Goal: Task Accomplishment & Management: Use online tool/utility

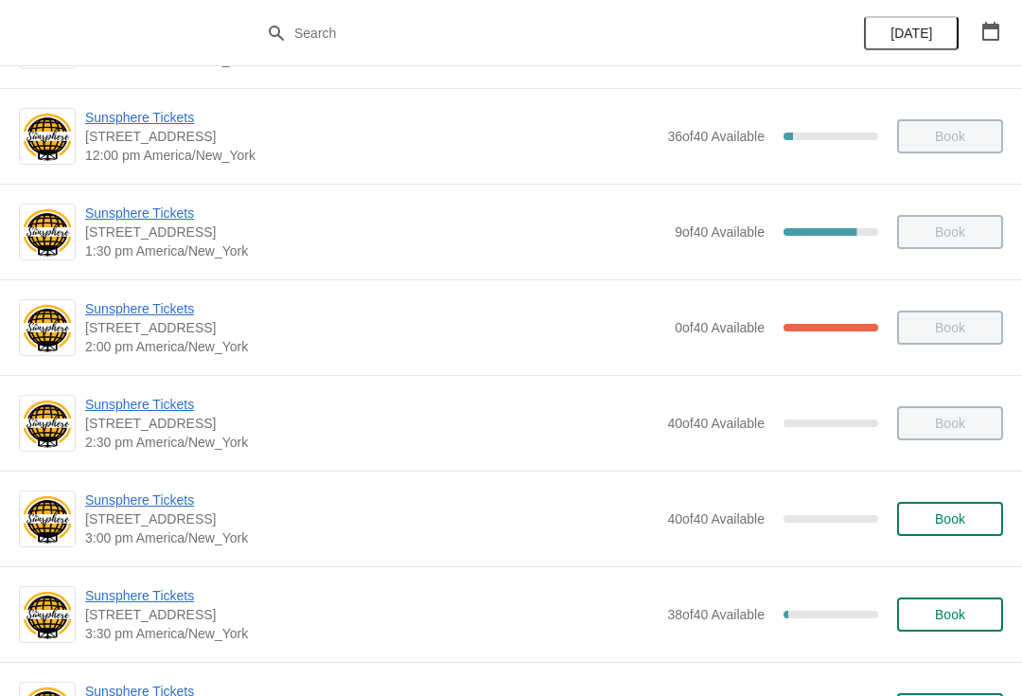
scroll to position [517, 0]
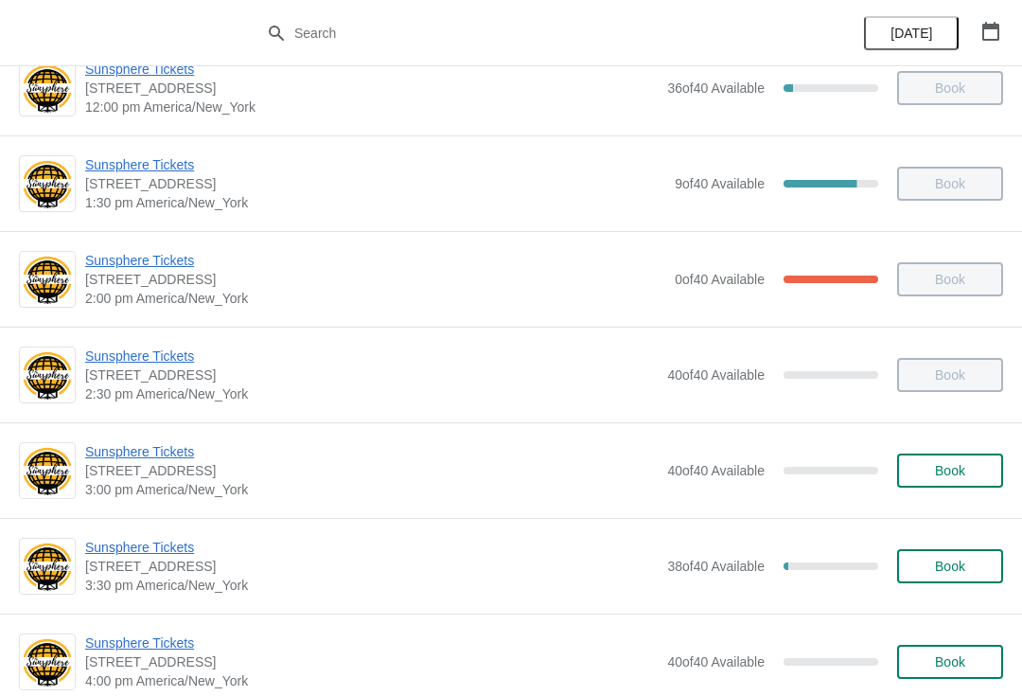
click at [941, 469] on span "Book" at bounding box center [950, 470] width 30 height 15
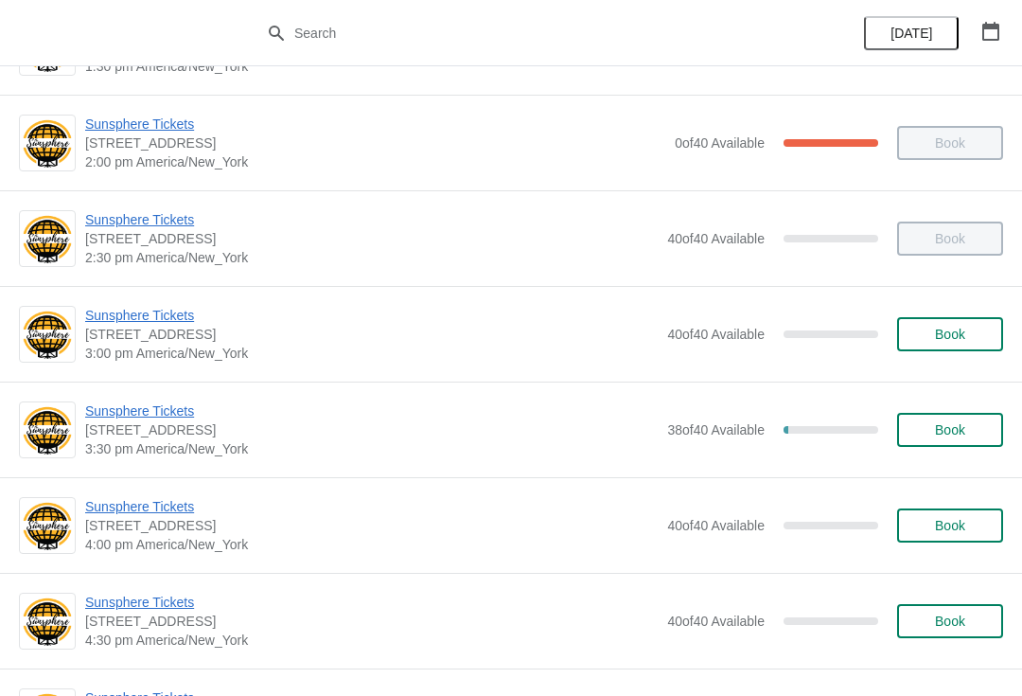
scroll to position [648, 0]
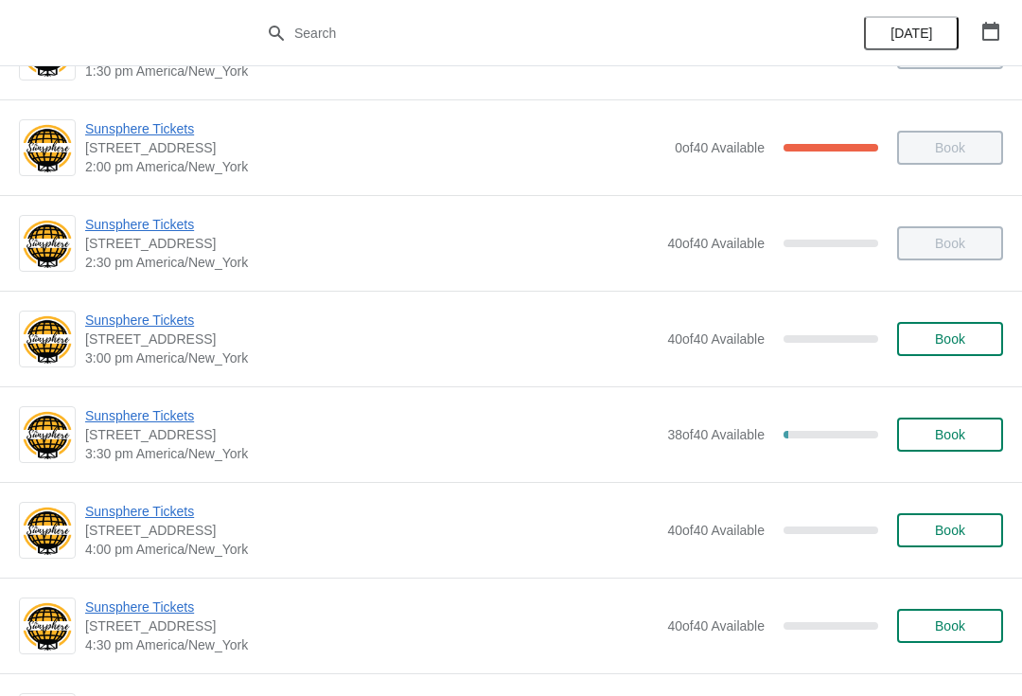
click at [935, 326] on button "Book" at bounding box center [950, 339] width 106 height 34
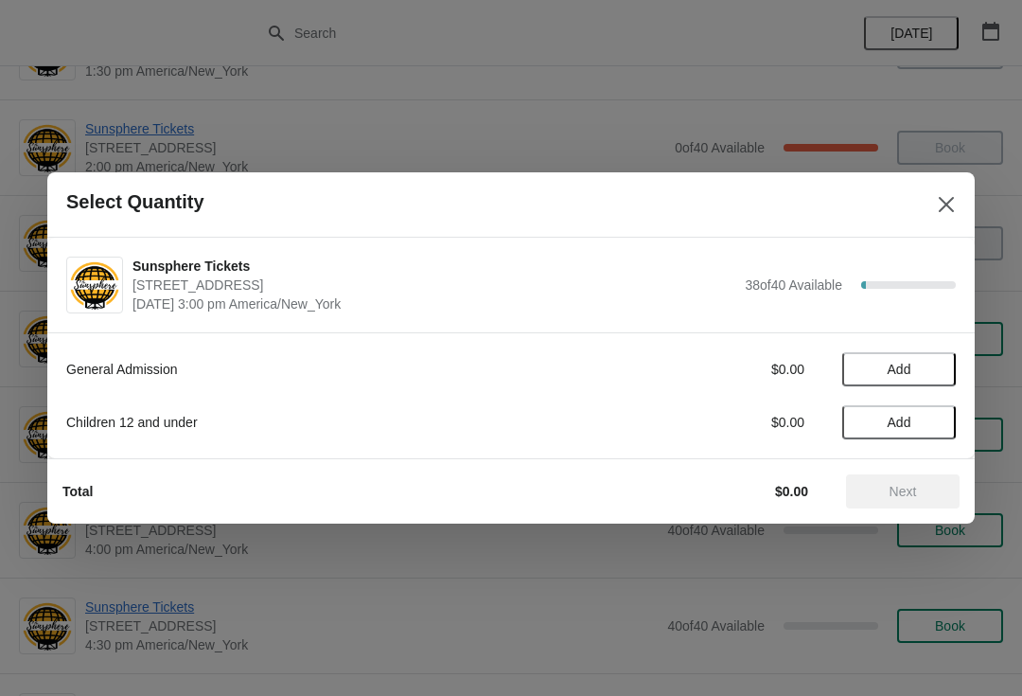
click at [942, 370] on button "Add" at bounding box center [899, 369] width 114 height 34
click at [937, 426] on span "Add" at bounding box center [899, 422] width 80 height 15
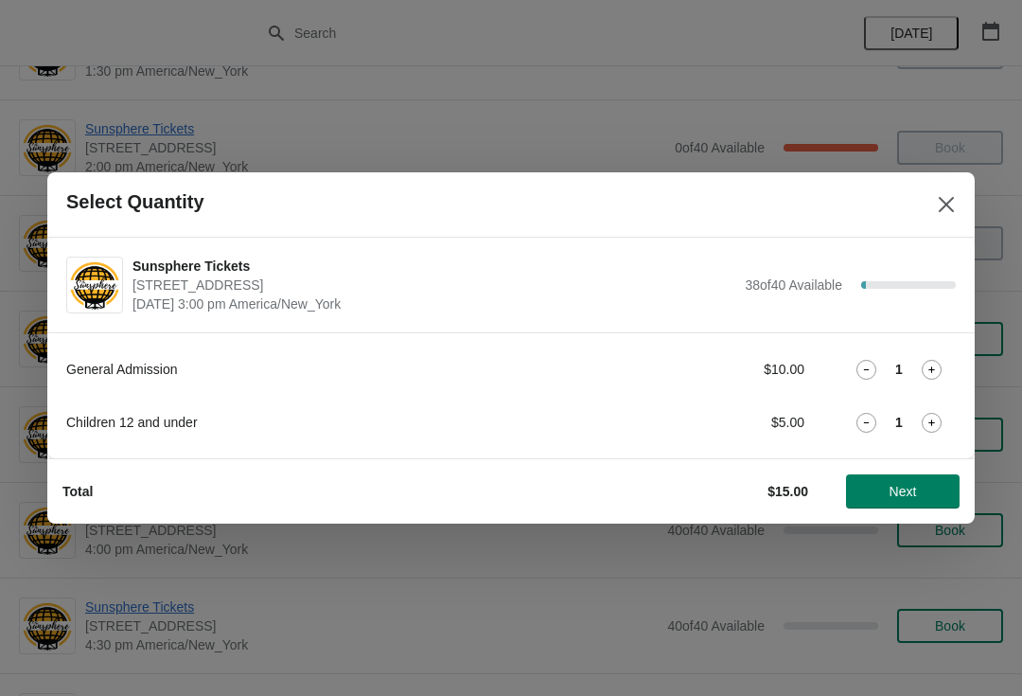
click at [927, 419] on icon at bounding box center [932, 423] width 20 height 20
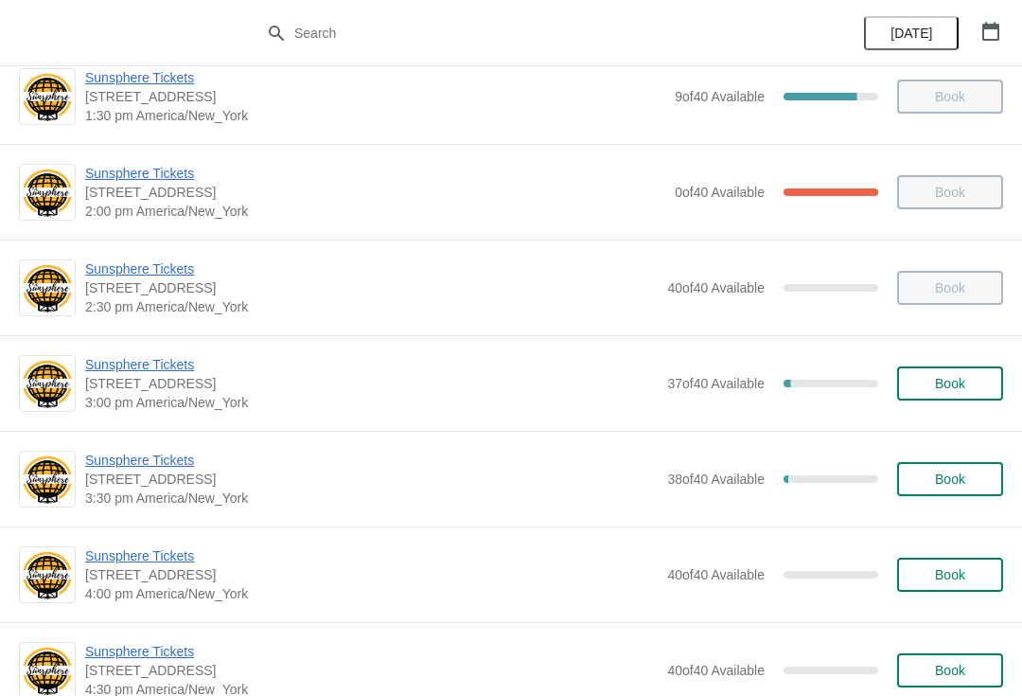
scroll to position [608, 0]
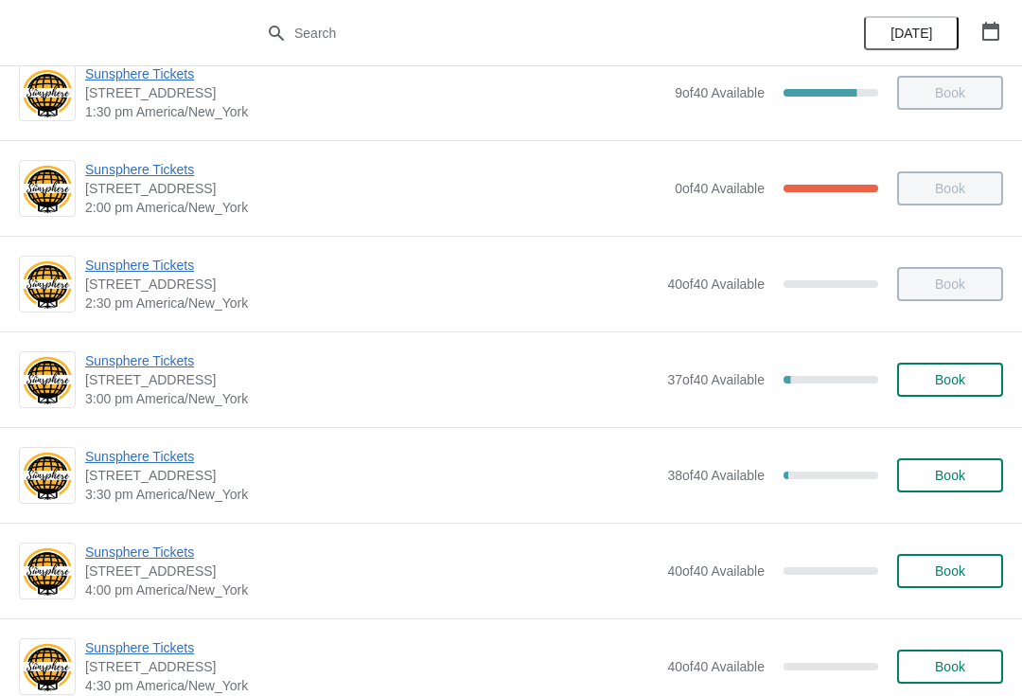
click at [951, 381] on span "Book" at bounding box center [950, 379] width 30 height 15
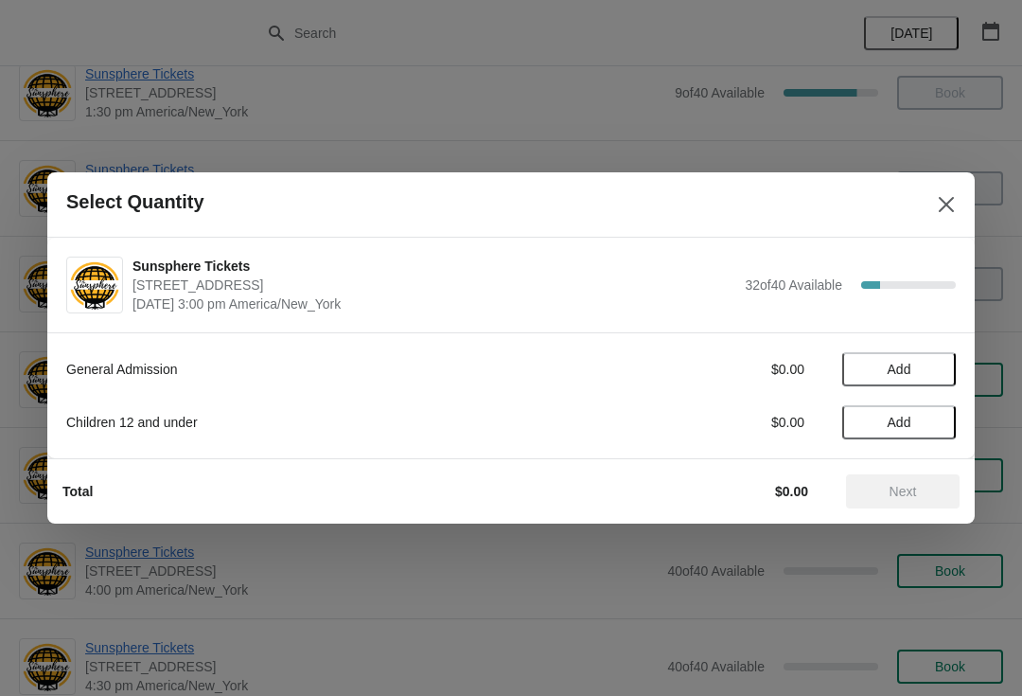
click at [928, 368] on span "Add" at bounding box center [899, 369] width 80 height 15
click at [937, 372] on icon at bounding box center [932, 370] width 20 height 20
click at [913, 492] on span "Next" at bounding box center [903, 491] width 27 height 15
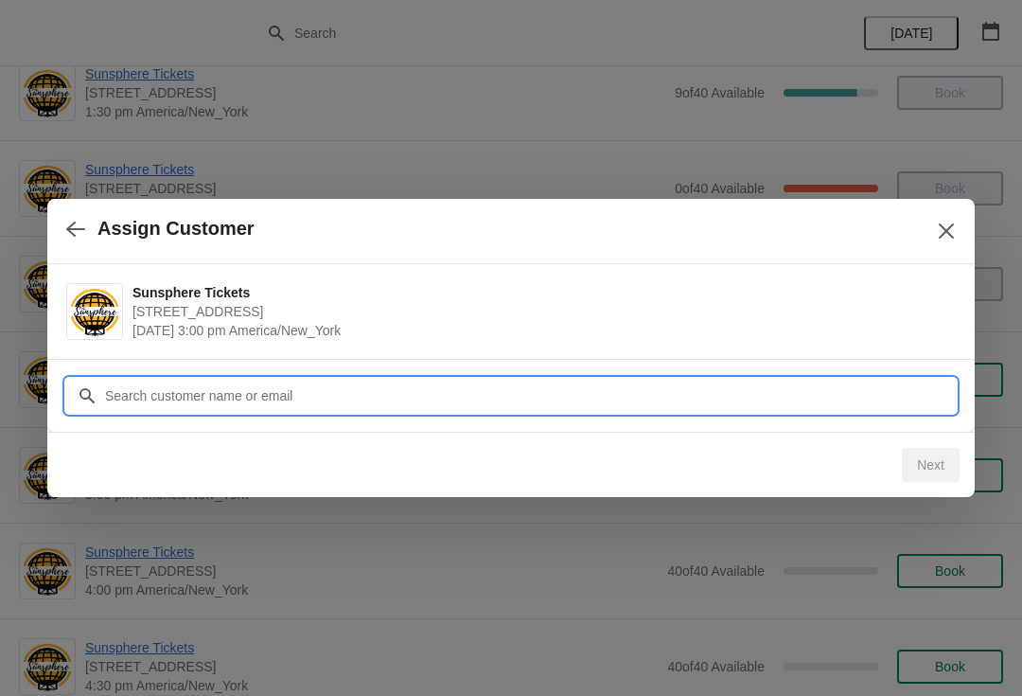
click at [795, 400] on input "Customer" at bounding box center [530, 396] width 852 height 34
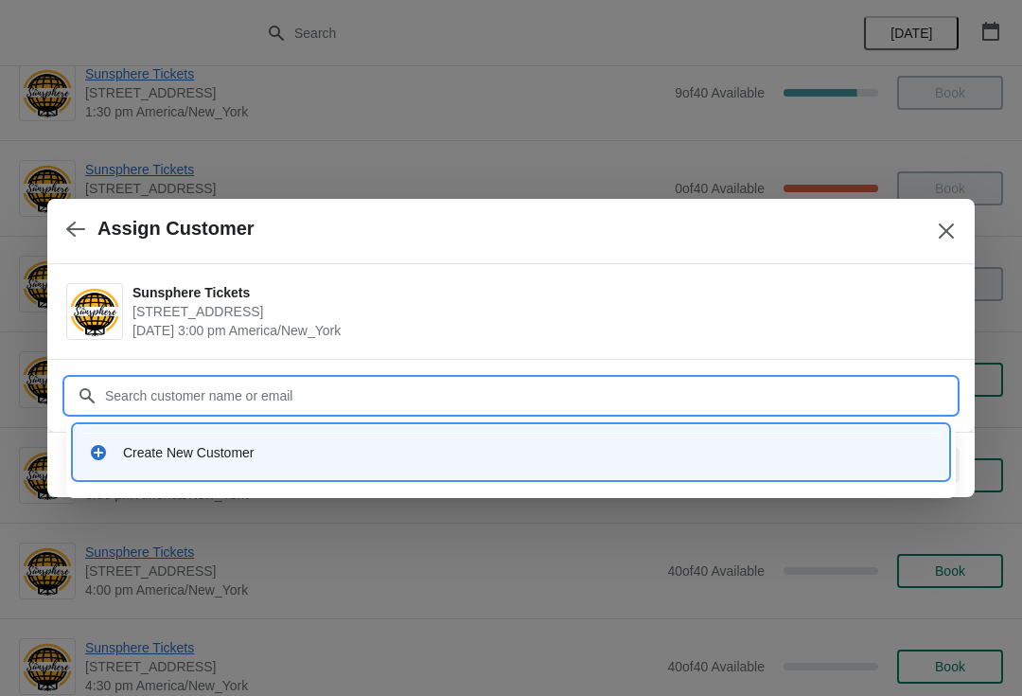
click at [340, 447] on div "Create New Customer" at bounding box center [528, 452] width 810 height 19
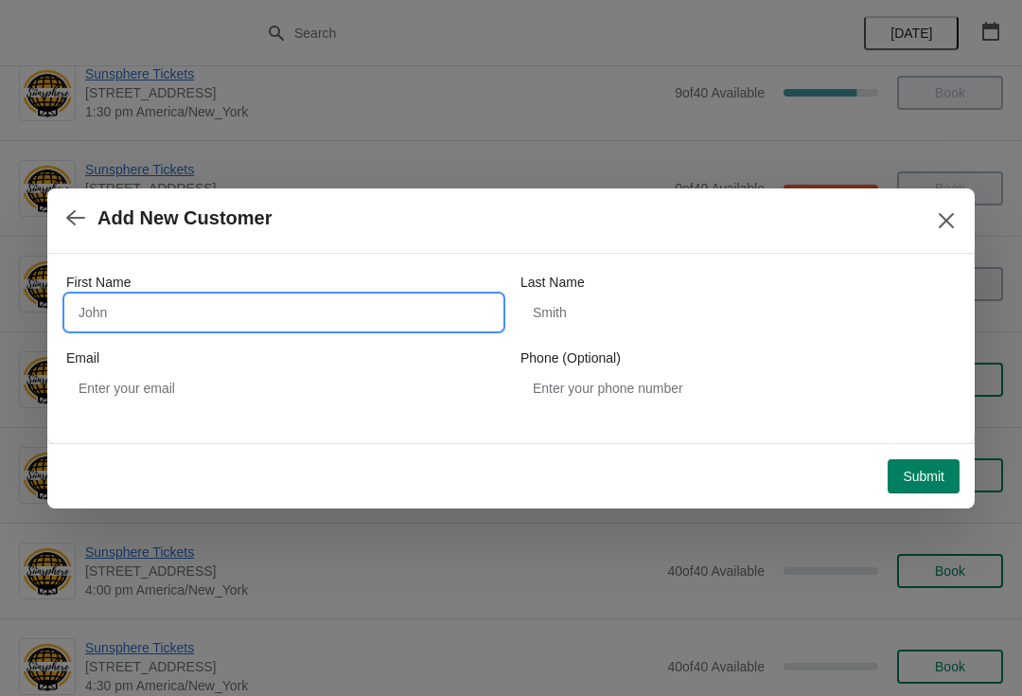
click at [254, 319] on input "First Name" at bounding box center [283, 312] width 435 height 34
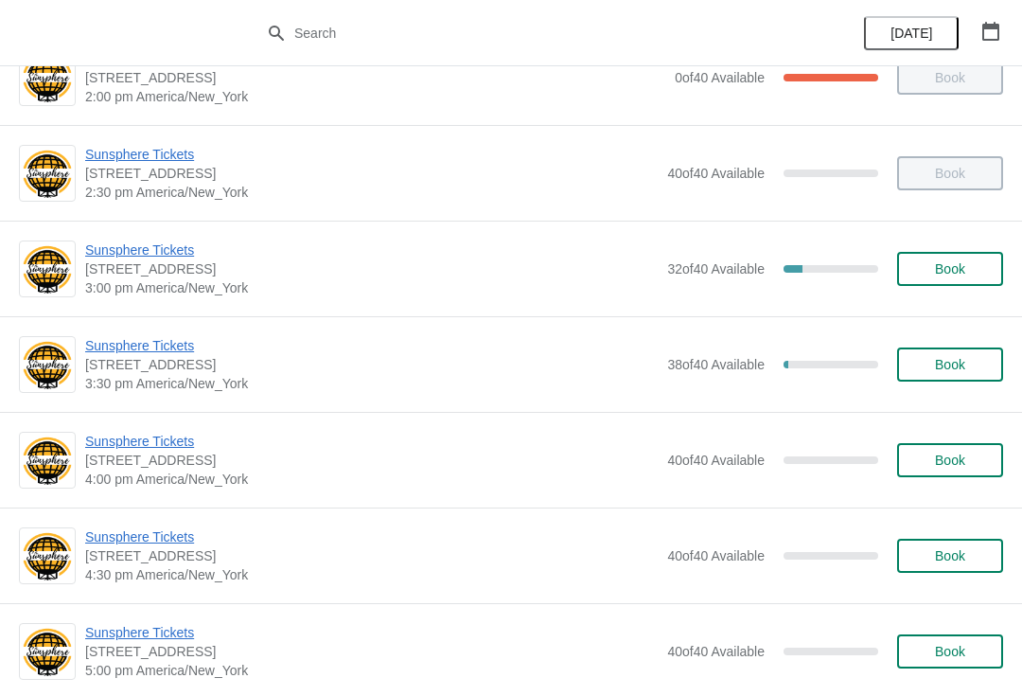
scroll to position [720, 0]
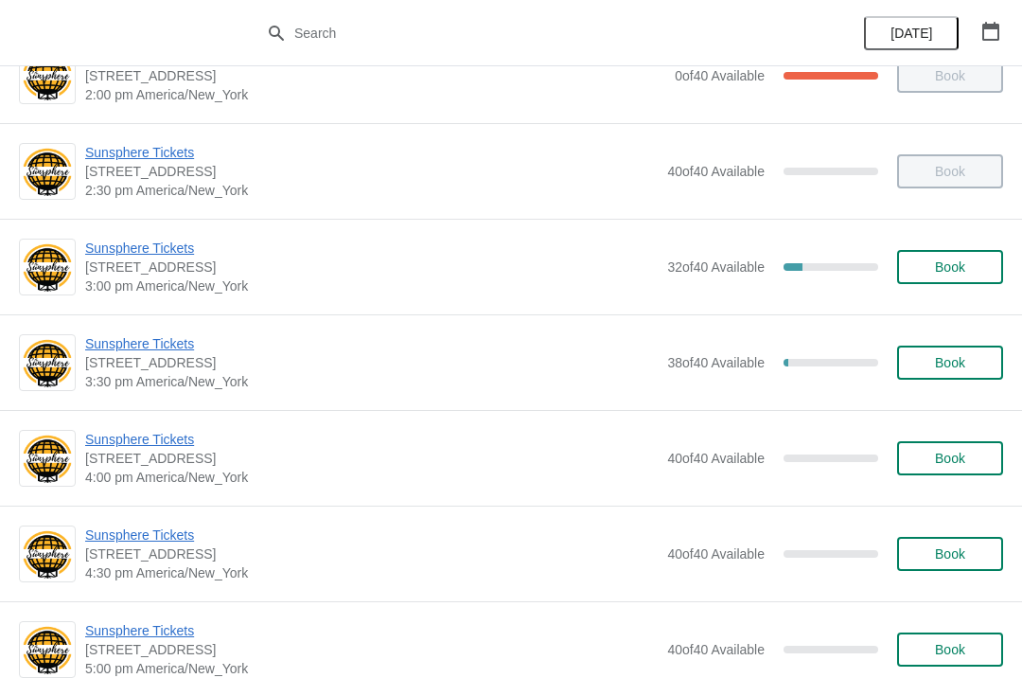
click at [210, 328] on div "Sunsphere Tickets 810 Clinch Avenue, Knoxville, TN, USA 3:30 pm America/New_Yor…" at bounding box center [511, 362] width 1022 height 96
click at [120, 327] on div "Sunsphere Tickets 810 Clinch Avenue, Knoxville, TN, USA 3:30 pm America/New_Yor…" at bounding box center [511, 362] width 1022 height 96
click at [140, 338] on span "Sunsphere Tickets" at bounding box center [371, 343] width 573 height 19
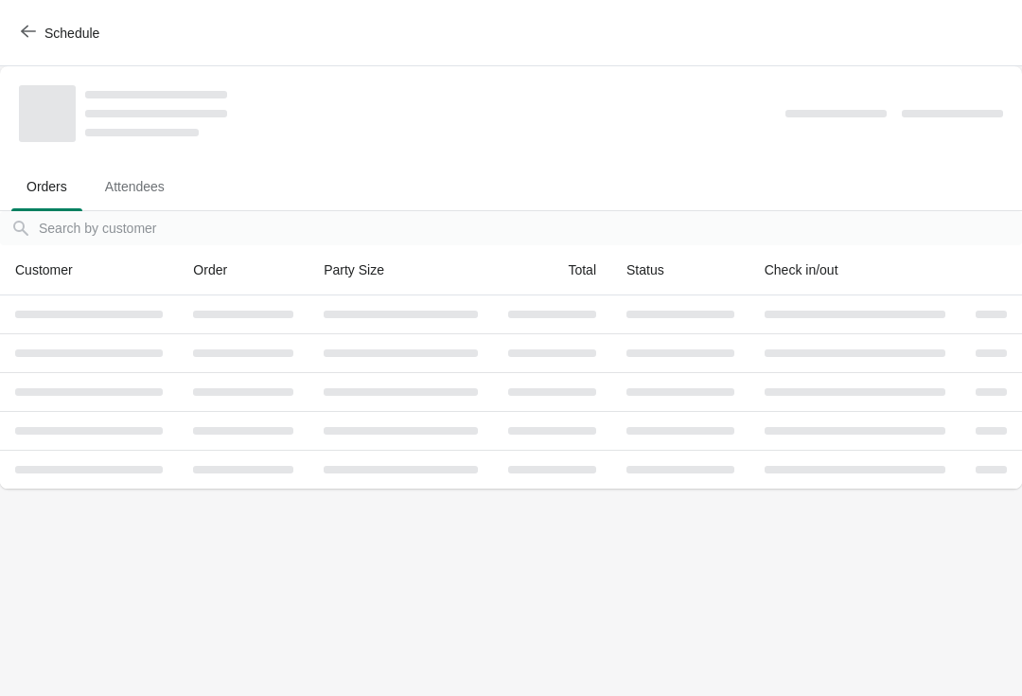
scroll to position [0, 0]
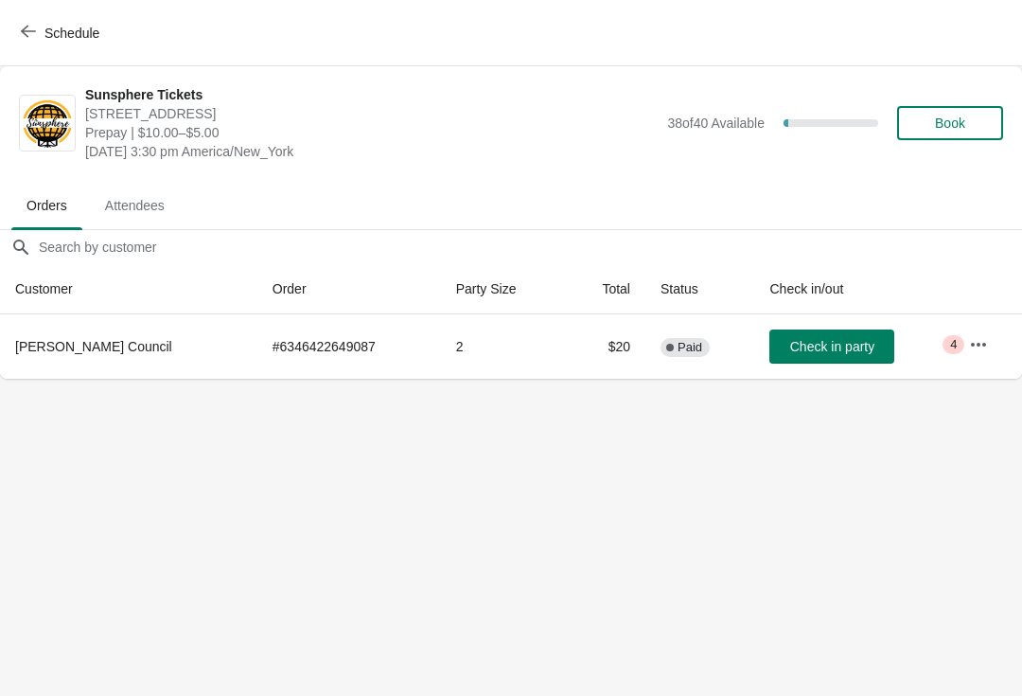
click at [869, 354] on button "Check in party" at bounding box center [832, 346] width 125 height 34
